Goal: Task Accomplishment & Management: Manage account settings

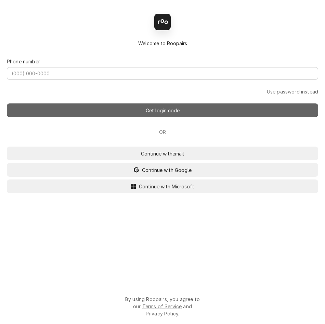
click at [189, 117] on button "Get login code" at bounding box center [163, 110] width 312 height 14
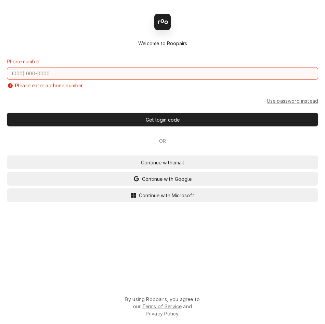
click at [159, 74] on input "Dynamic Content Wrapper" at bounding box center [163, 73] width 312 height 13
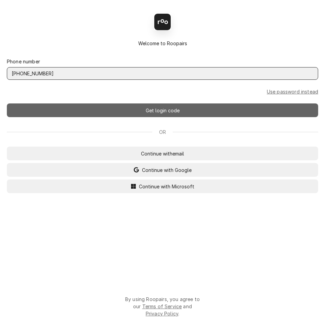
type input "(801) 520-4812"
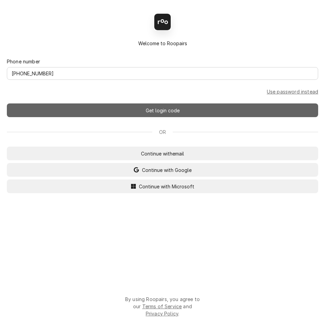
click at [169, 114] on span "Get login code" at bounding box center [163, 110] width 37 height 7
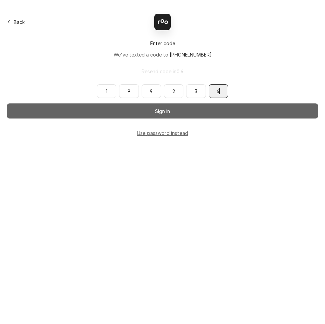
type input "199236"
click at [214, 113] on button "Sign in" at bounding box center [163, 110] width 312 height 15
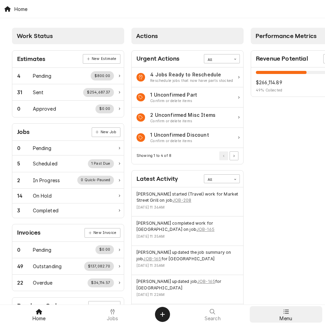
click at [289, 315] on div at bounding box center [286, 312] width 8 height 8
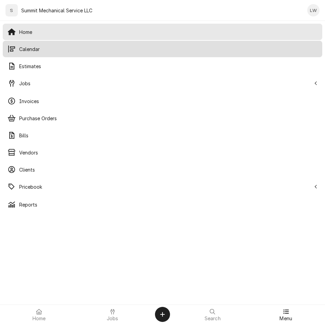
click at [58, 44] on div "Calendar" at bounding box center [162, 49] width 317 height 14
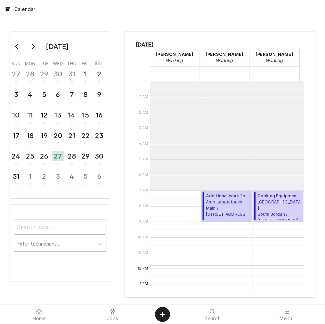
scroll to position [109, 0]
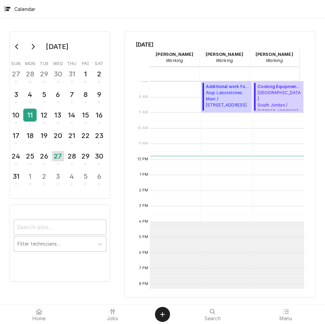
click at [28, 115] on div "11" at bounding box center [30, 115] width 12 height 12
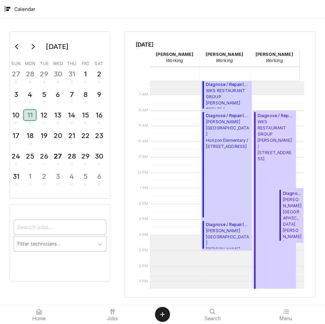
scroll to position [99, 0]
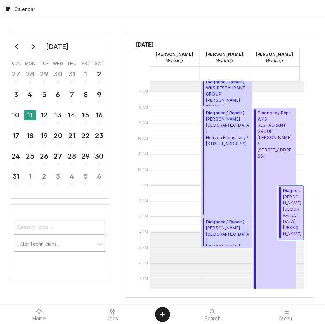
click at [288, 199] on span "Murray School District Murray High School / 5440 State St, Murray, UT 84107" at bounding box center [292, 216] width 19 height 44
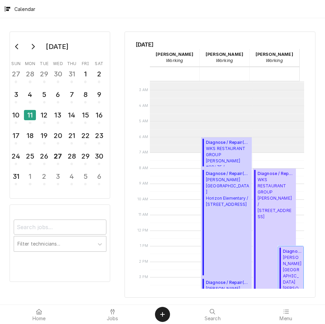
scroll to position [38, 0]
click at [271, 220] on span "WKS RESTAURANT GROUP Denny’s / 4029 Riverdale Rd, Ogden, UT 84405" at bounding box center [276, 198] width 36 height 43
click at [49, 119] on div "12" at bounding box center [44, 115] width 12 height 12
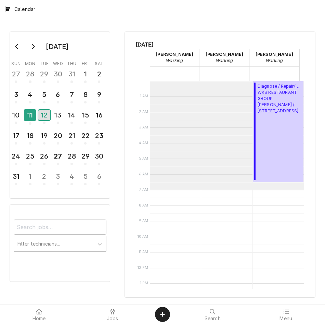
scroll to position [0, 0]
click at [278, 115] on span "WKS RESTAURANT GROUP Denny’s / 4029 Riverdale Rd, Ogden, UT 84405" at bounding box center [280, 102] width 44 height 25
click at [55, 119] on div "13" at bounding box center [58, 115] width 12 height 12
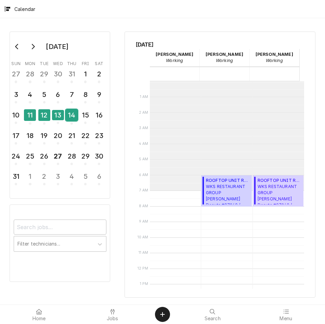
click at [69, 115] on div "14" at bounding box center [72, 115] width 12 height 12
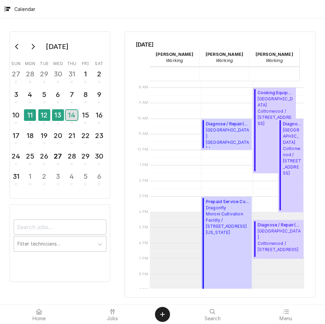
scroll to position [120, 0]
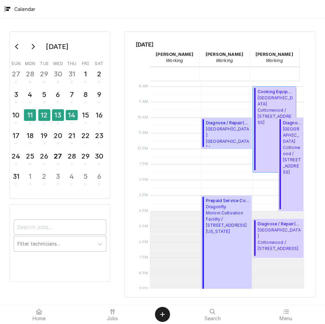
click at [276, 106] on span "Market Street Grill Cottonwood / 2985 Cottonwood Pkwy, Salt Lake City, UT 84108" at bounding box center [276, 110] width 36 height 31
click at [253, 23] on div "August 2025 Sun Mon Tue Wed Thu Fri Sat 27 28 29 30 31 1 2 3 4 5 6 7 8 9 10 11 …" at bounding box center [162, 161] width 325 height 286
click at [259, 107] on span "Market Street Grill Cottonwood / 2985 Cottonwood Pkwy, Salt Lake City, UT 84108" at bounding box center [276, 110] width 36 height 31
click at [275, 230] on span "Market Street Grill Cottonwood / 2985 Cottonwood Pkwy, Salt Lake City, UT 84108" at bounding box center [280, 239] width 44 height 25
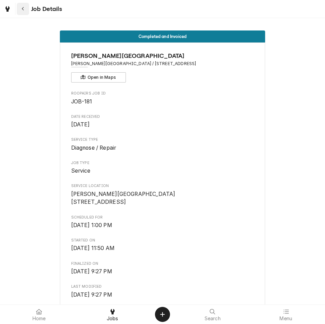
click at [23, 8] on icon "Navigate back" at bounding box center [23, 9] width 3 height 5
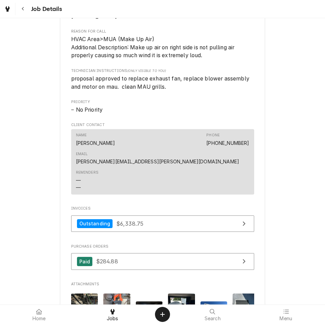
scroll to position [571, 0]
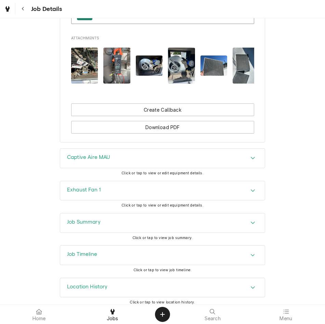
click at [198, 246] on div "Job Timeline" at bounding box center [162, 255] width 205 height 19
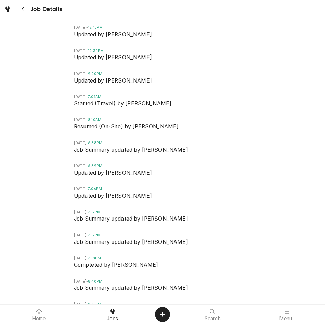
scroll to position [1125, 0]
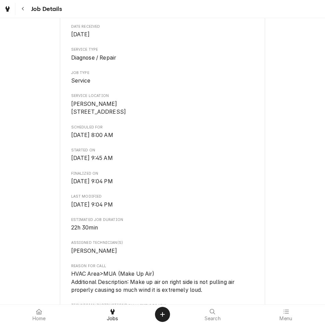
scroll to position [64, 0]
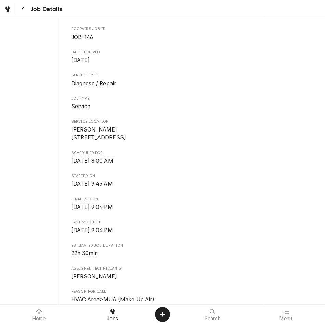
drag, startPoint x: 4, startPoint y: 72, endPoint x: 155, endPoint y: 151, distance: 169.8
click at [155, 151] on div "Completed and Invoiced WKS RESTAURANT GROUP Denny’s / 4029 Riverdale Rd, Ogden,…" at bounding box center [162, 308] width 325 height 694
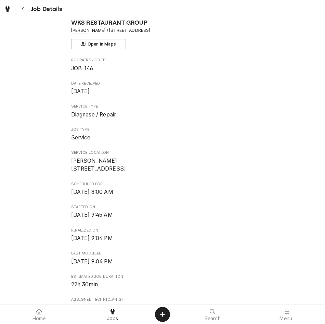
scroll to position [0, 0]
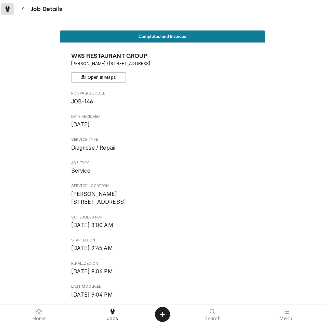
click at [10, 7] on div "Dynamic Content Wrapper" at bounding box center [7, 9] width 7 height 8
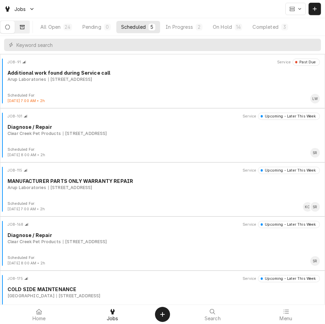
click at [23, 25] on button "Dynamic Content Wrapper" at bounding box center [22, 27] width 14 height 12
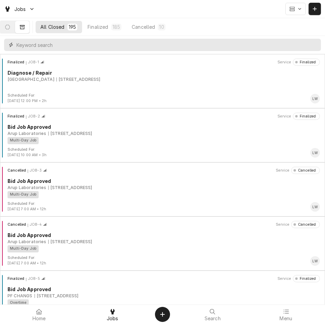
click at [60, 45] on input "Dynamic Content Wrapper" at bounding box center [166, 45] width 301 height 12
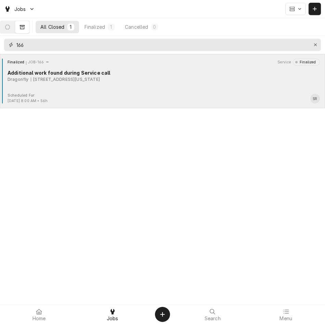
type input "166"
click at [166, 97] on div "Scheduled For: Aug 15th, 2025 - 8:00 AM • 56h SR" at bounding box center [163, 98] width 320 height 11
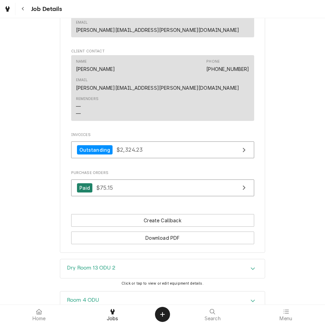
scroll to position [572, 0]
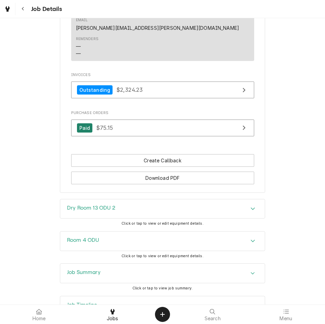
click at [139, 296] on div "Job Timeline" at bounding box center [162, 305] width 205 height 19
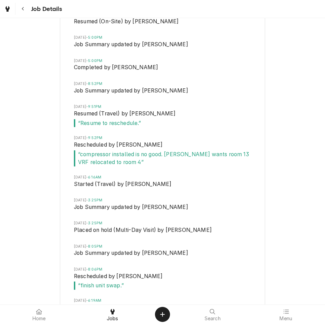
scroll to position [1097, 0]
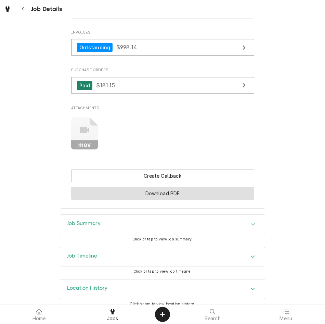
scroll to position [692, 0]
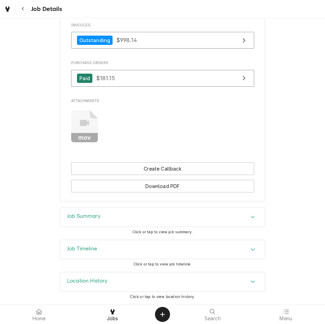
click at [162, 255] on div "Job Timeline" at bounding box center [162, 249] width 205 height 19
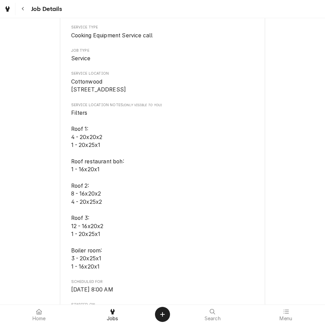
scroll to position [0, 0]
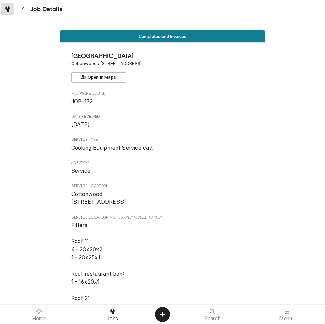
click at [5, 12] on div "Dynamic Content Wrapper" at bounding box center [7, 9] width 7 height 8
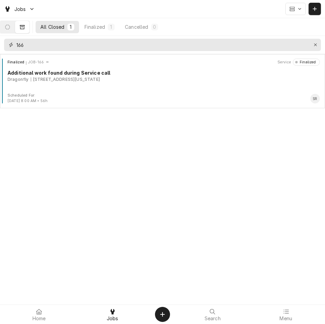
click at [65, 46] on input "166" at bounding box center [162, 45] width 292 height 12
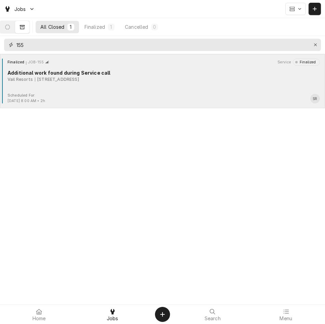
type input "155"
click at [160, 95] on div "Scheduled For: Aug 26th, 2025 - 8:00 AM • 2h SR" at bounding box center [163, 98] width 320 height 11
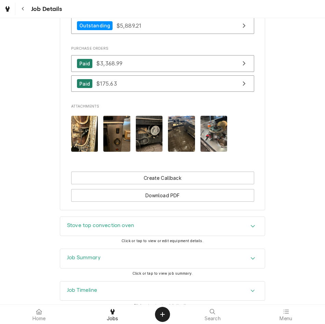
scroll to position [640, 0]
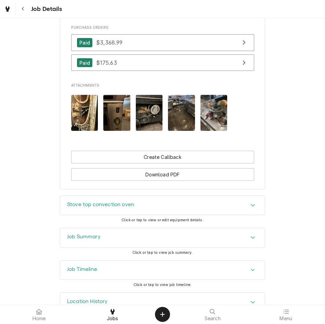
click at [152, 280] on div "Job Timeline" at bounding box center [162, 270] width 205 height 19
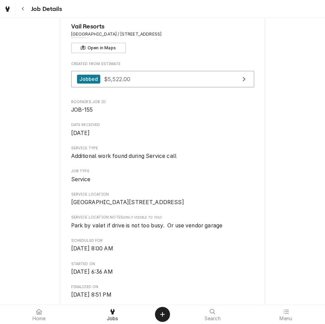
scroll to position [0, 0]
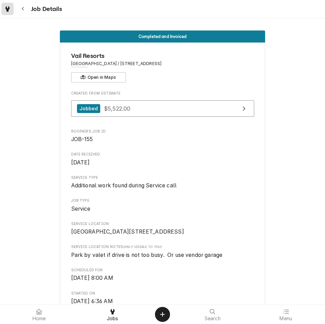
drag, startPoint x: 9, startPoint y: 10, endPoint x: 84, endPoint y: 14, distance: 75.2
click at [9, 10] on icon "Dynamic Content Wrapper" at bounding box center [7, 8] width 4 height 5
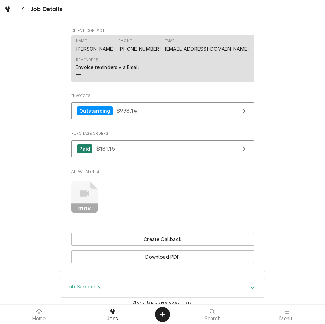
scroll to position [692, 0]
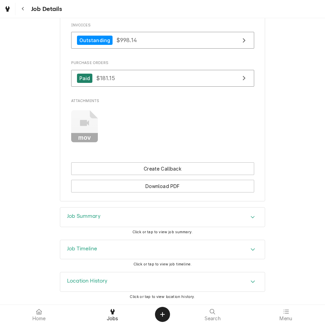
click at [139, 253] on div "Job Timeline" at bounding box center [162, 249] width 205 height 19
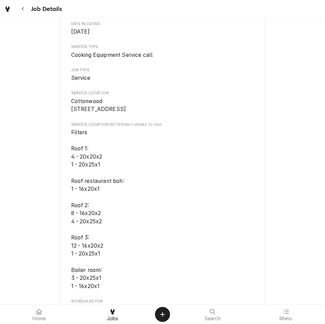
scroll to position [0, 0]
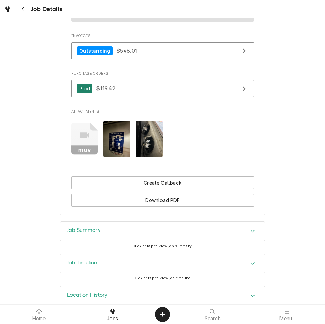
scroll to position [773, 0]
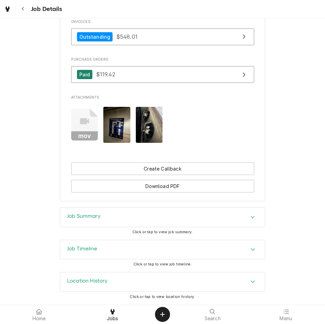
click at [168, 253] on div "Job Timeline" at bounding box center [162, 249] width 205 height 19
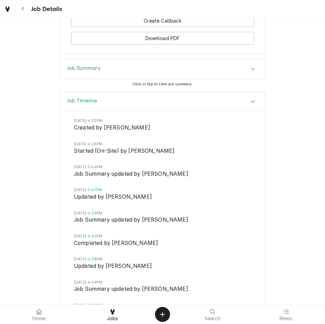
scroll to position [912, 0]
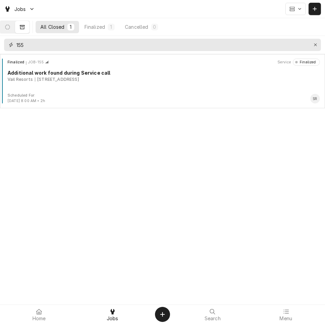
click at [187, 39] on input "155" at bounding box center [162, 45] width 292 height 12
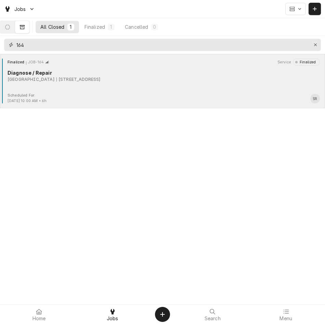
type input "164"
click at [93, 98] on div "Scheduled For: [DATE] 10:00 AM • 6h SR" at bounding box center [163, 98] width 320 height 11
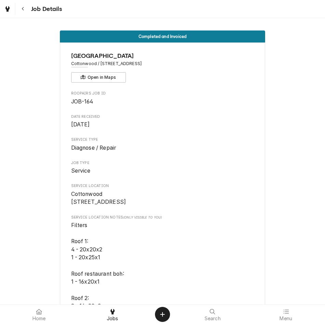
drag, startPoint x: 192, startPoint y: 196, endPoint x: 191, endPoint y: 182, distance: 14.1
click at [191, 190] on span "Cottonwood [STREET_ADDRESS]" at bounding box center [162, 198] width 183 height 16
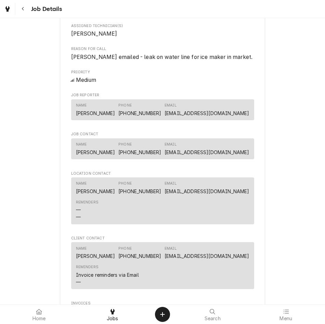
scroll to position [773, 0]
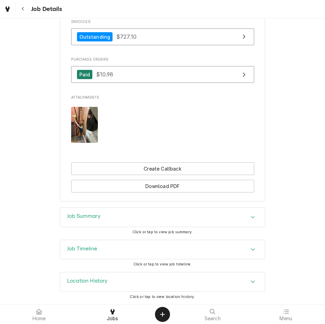
click at [146, 251] on div "Job Timeline" at bounding box center [162, 249] width 205 height 19
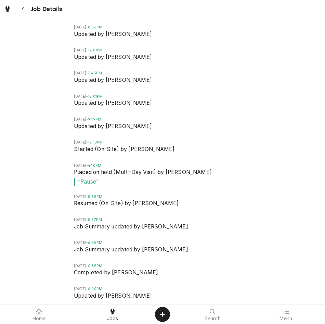
scroll to position [1258, 0]
